Goal: Find specific page/section: Find specific page/section

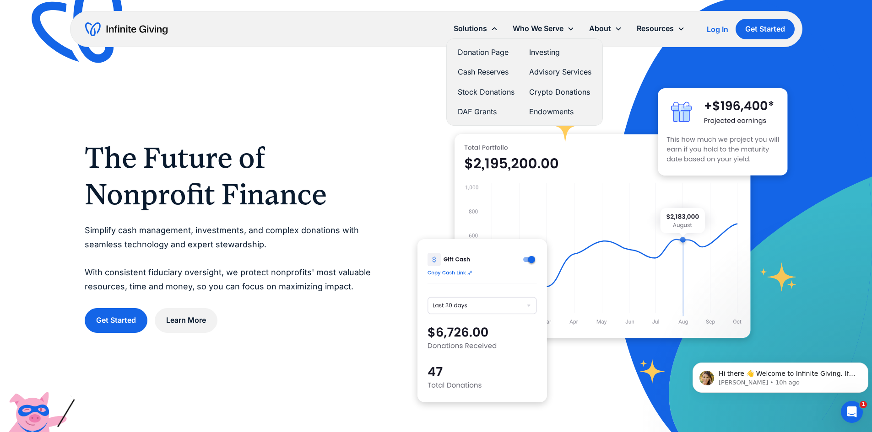
click at [488, 91] on link "Stock Donations" at bounding box center [486, 92] width 57 height 12
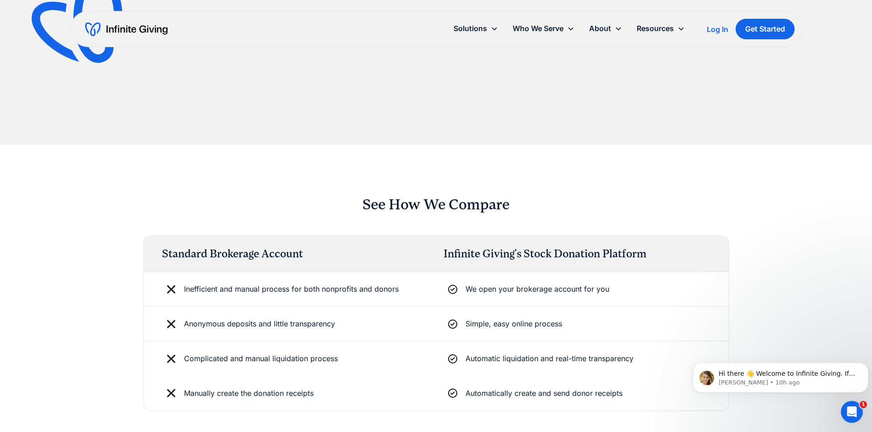
scroll to position [1327, 0]
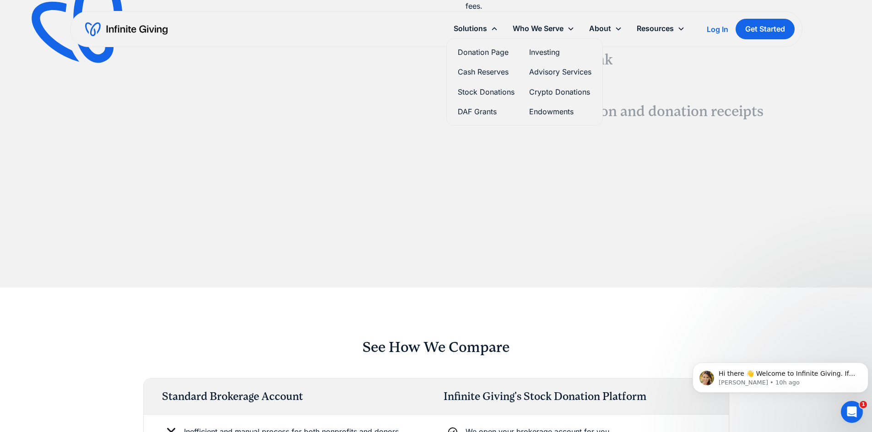
click at [473, 53] on link "Donation Page" at bounding box center [486, 52] width 57 height 12
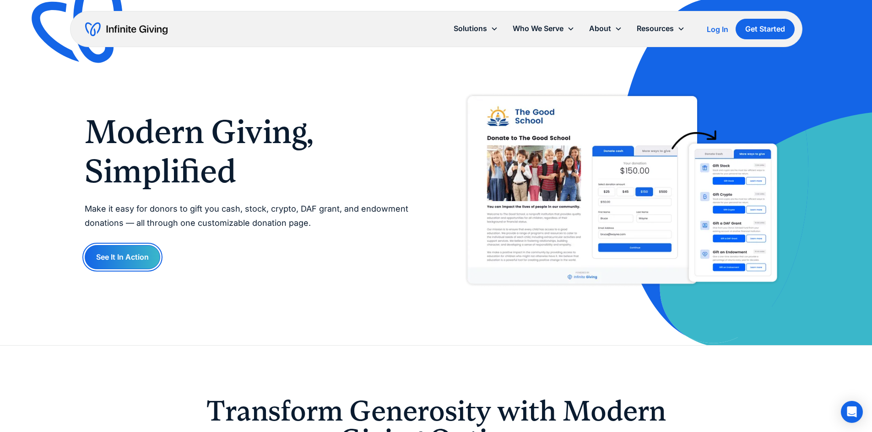
click at [133, 261] on link "See It In Action" at bounding box center [123, 257] width 76 height 24
